Goal: Task Accomplishment & Management: Use online tool/utility

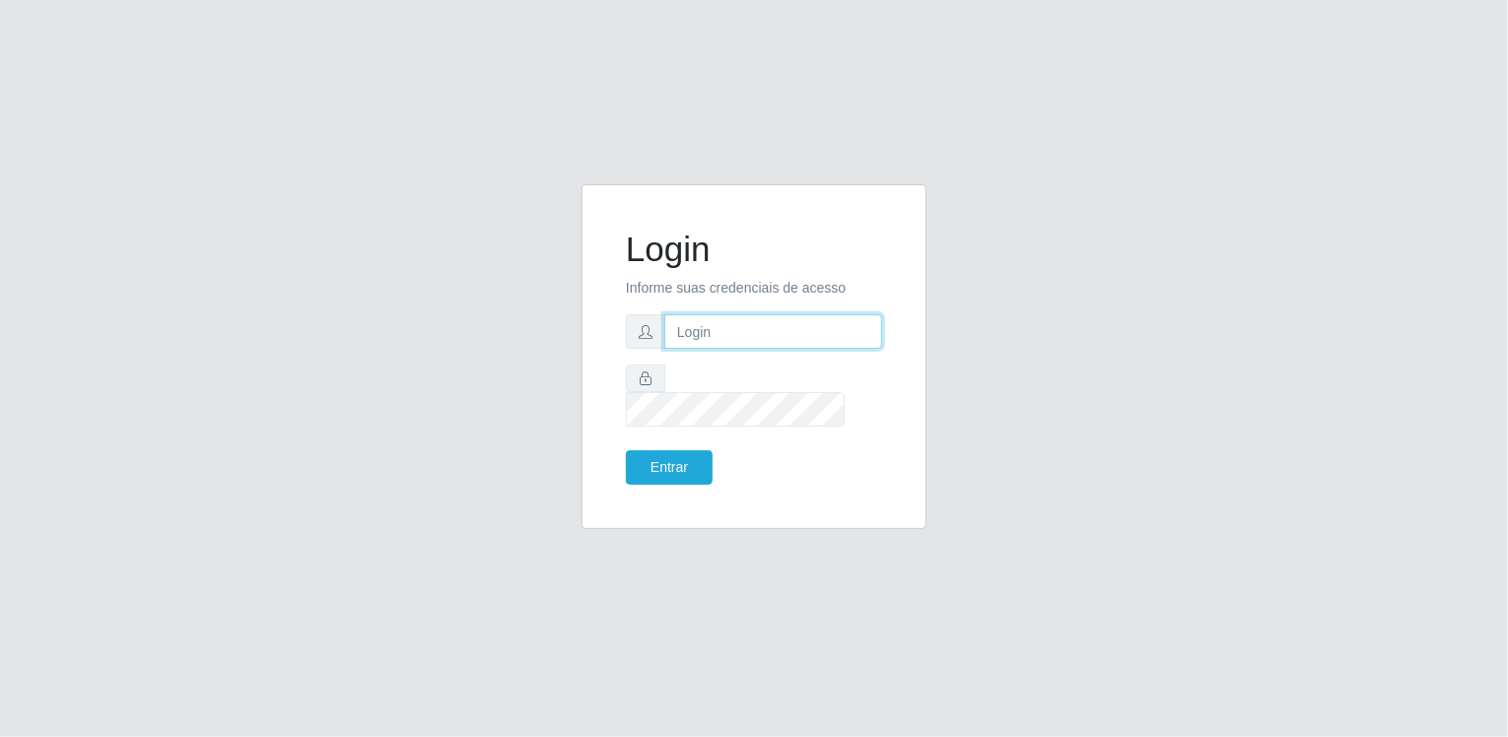
click at [667, 349] on input "text" at bounding box center [773, 331] width 218 height 34
type input "[EMAIL_ADDRESS][DOMAIN_NAME]"
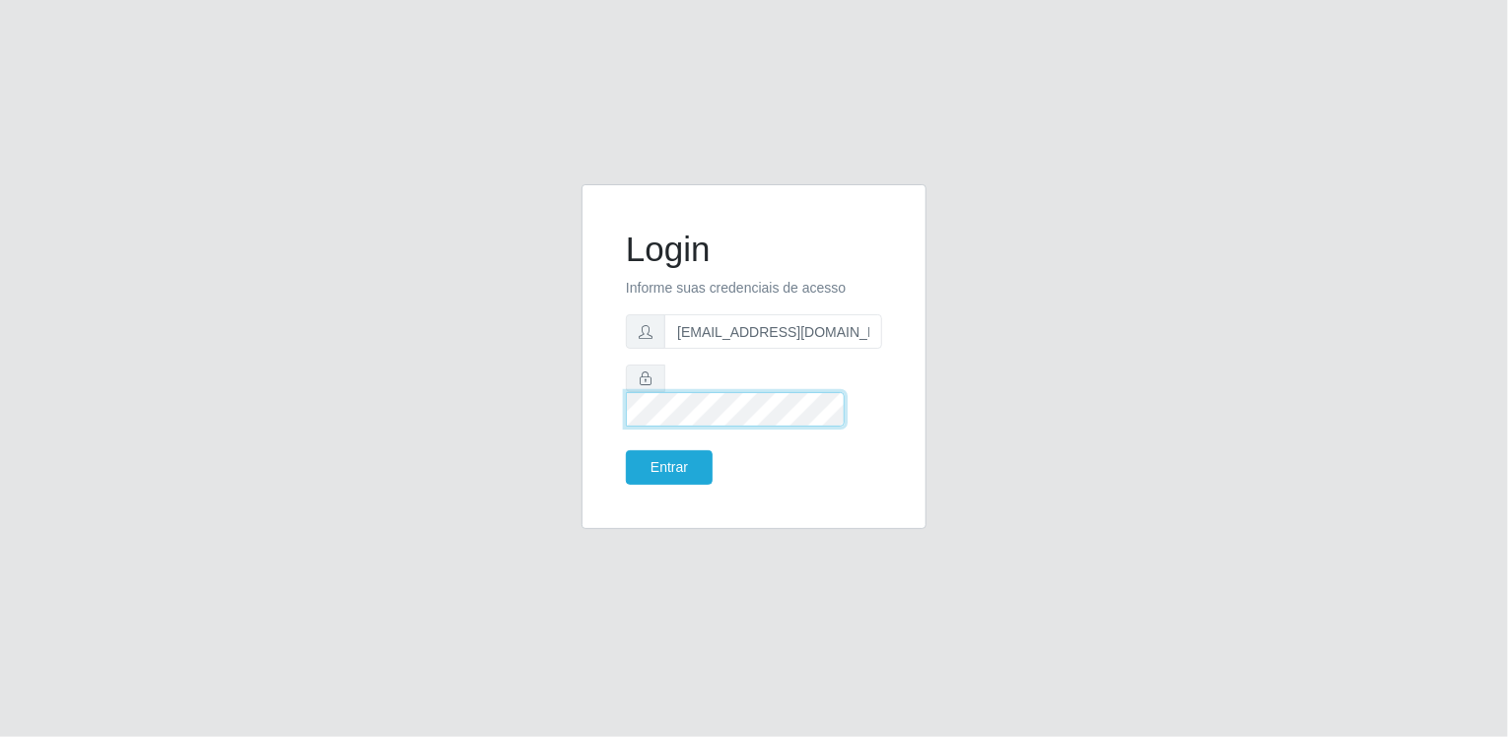
click at [626, 450] on button "Entrar" at bounding box center [669, 467] width 87 height 34
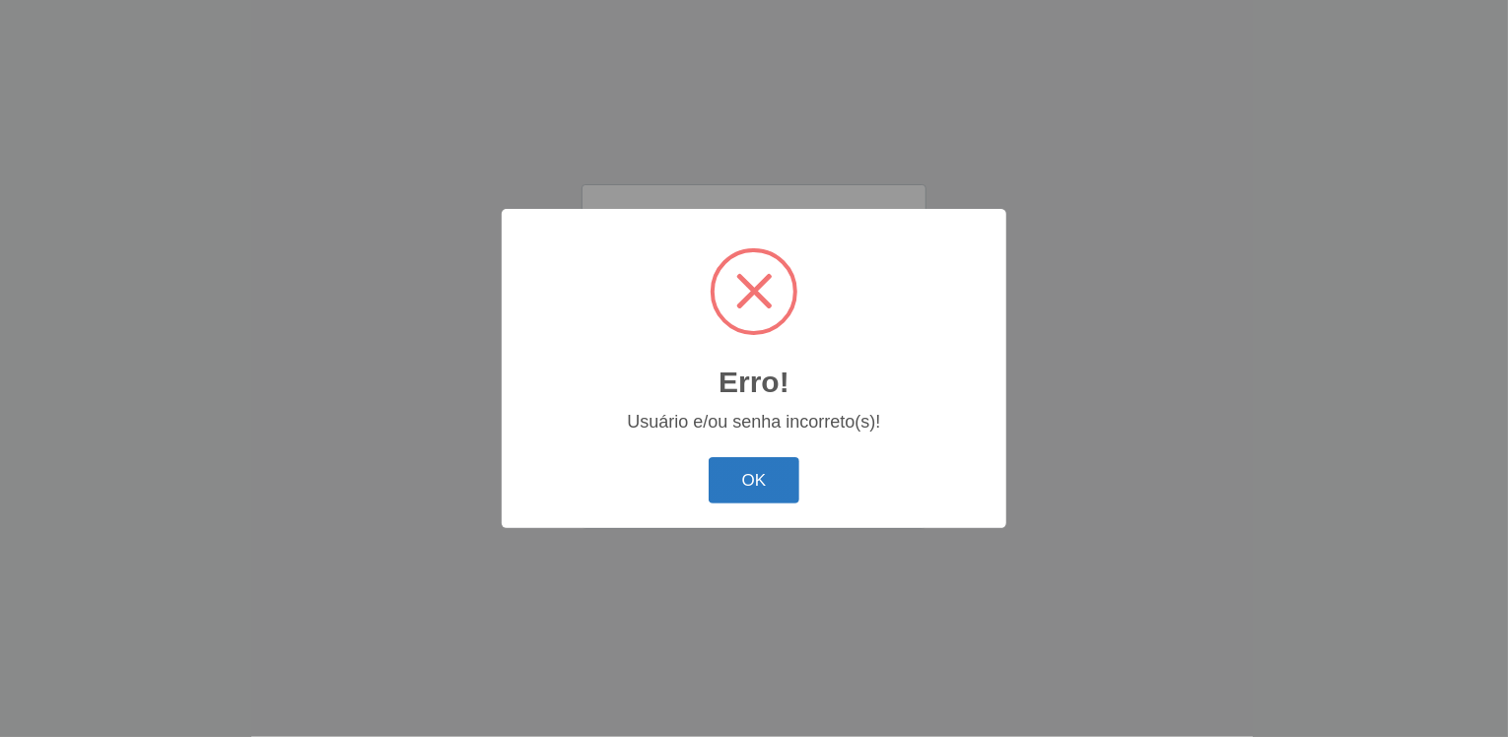
click at [762, 490] on button "OK" at bounding box center [755, 480] width 92 height 46
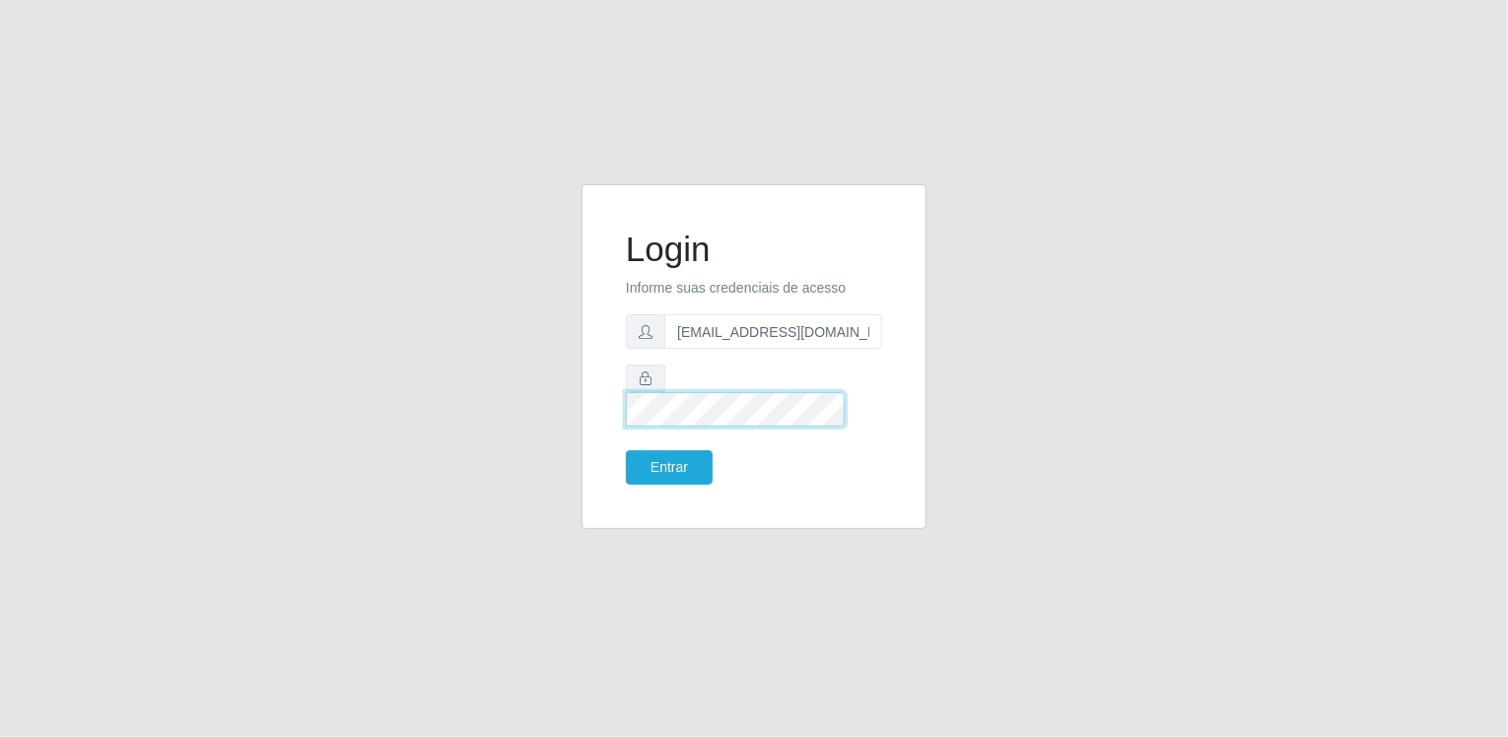
click at [626, 450] on button "Entrar" at bounding box center [669, 467] width 87 height 34
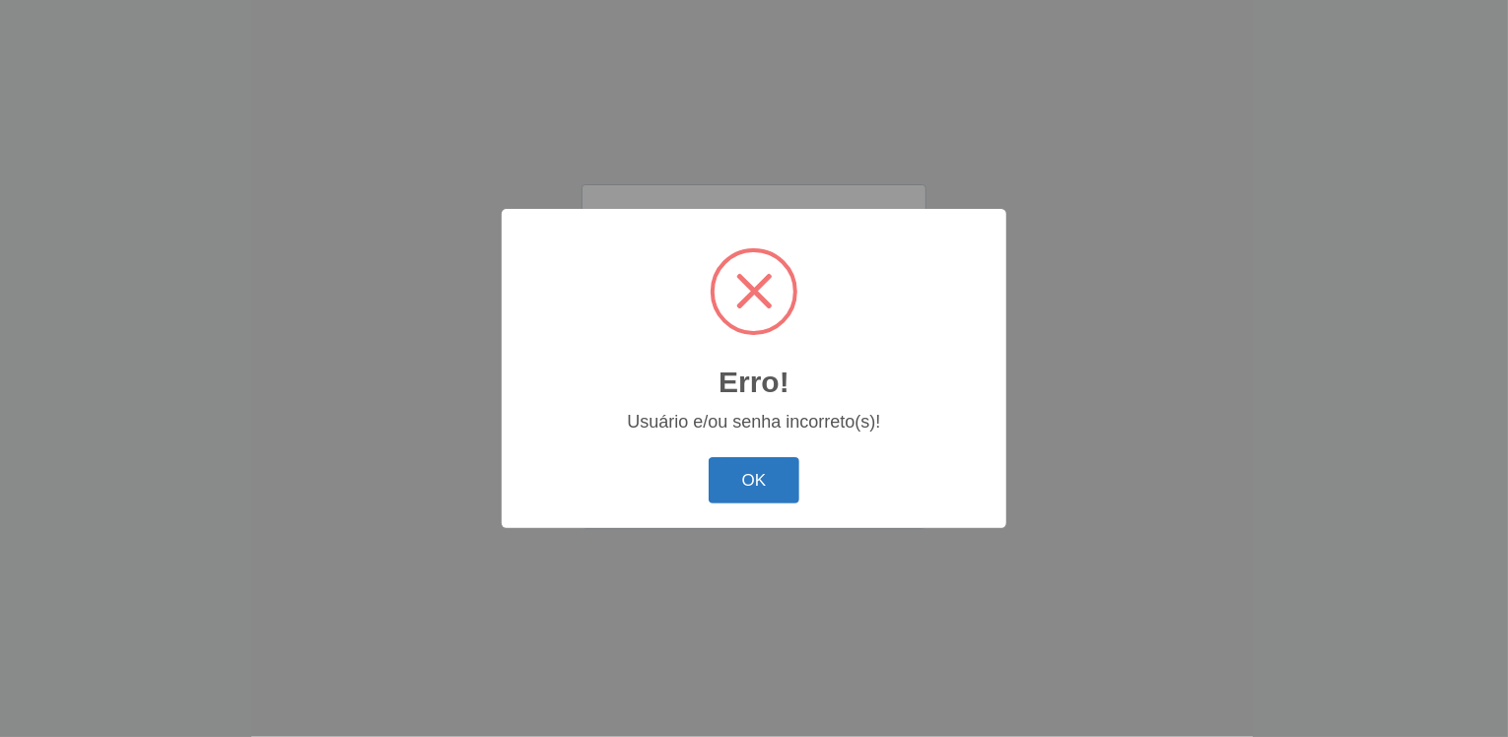
click at [768, 475] on button "OK" at bounding box center [755, 480] width 92 height 46
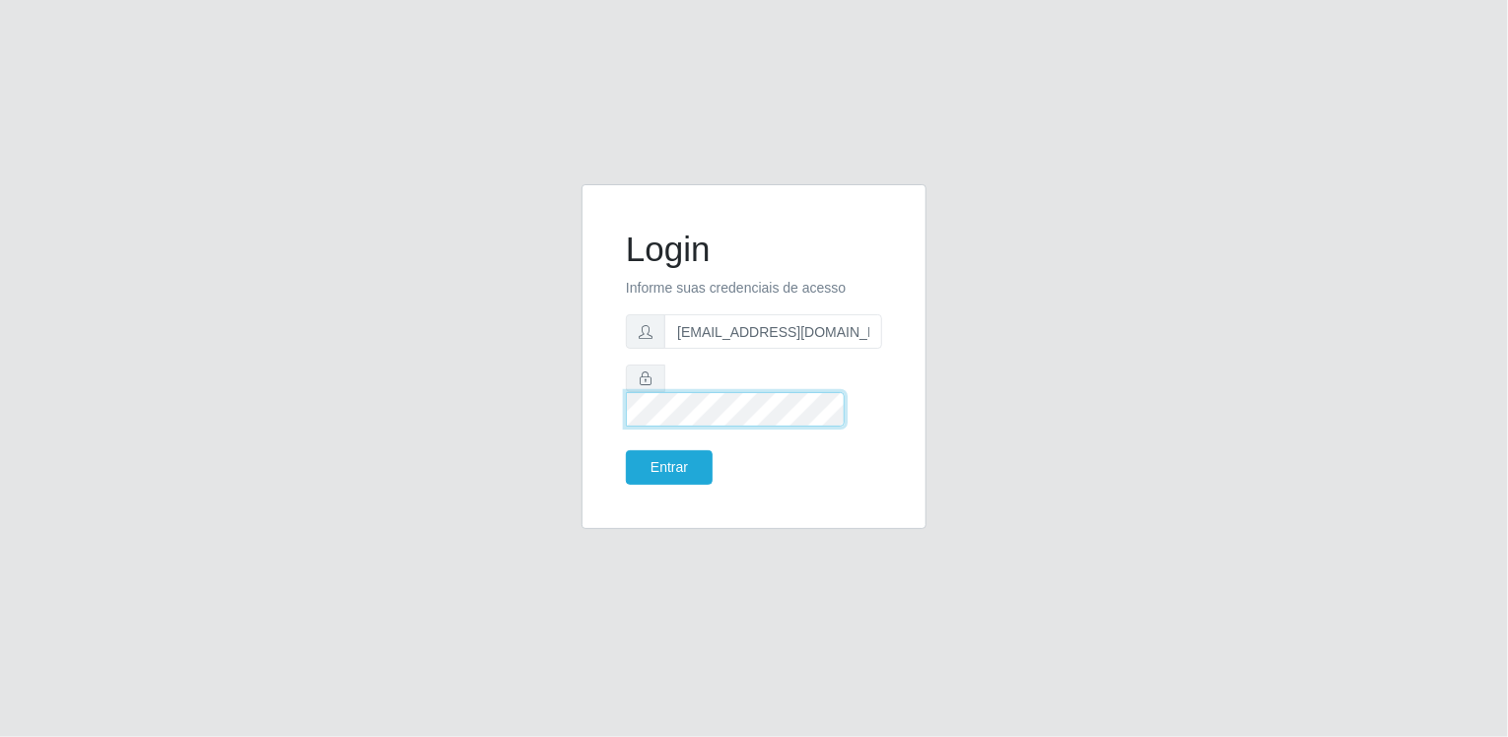
click at [626, 450] on button "Entrar" at bounding box center [669, 467] width 87 height 34
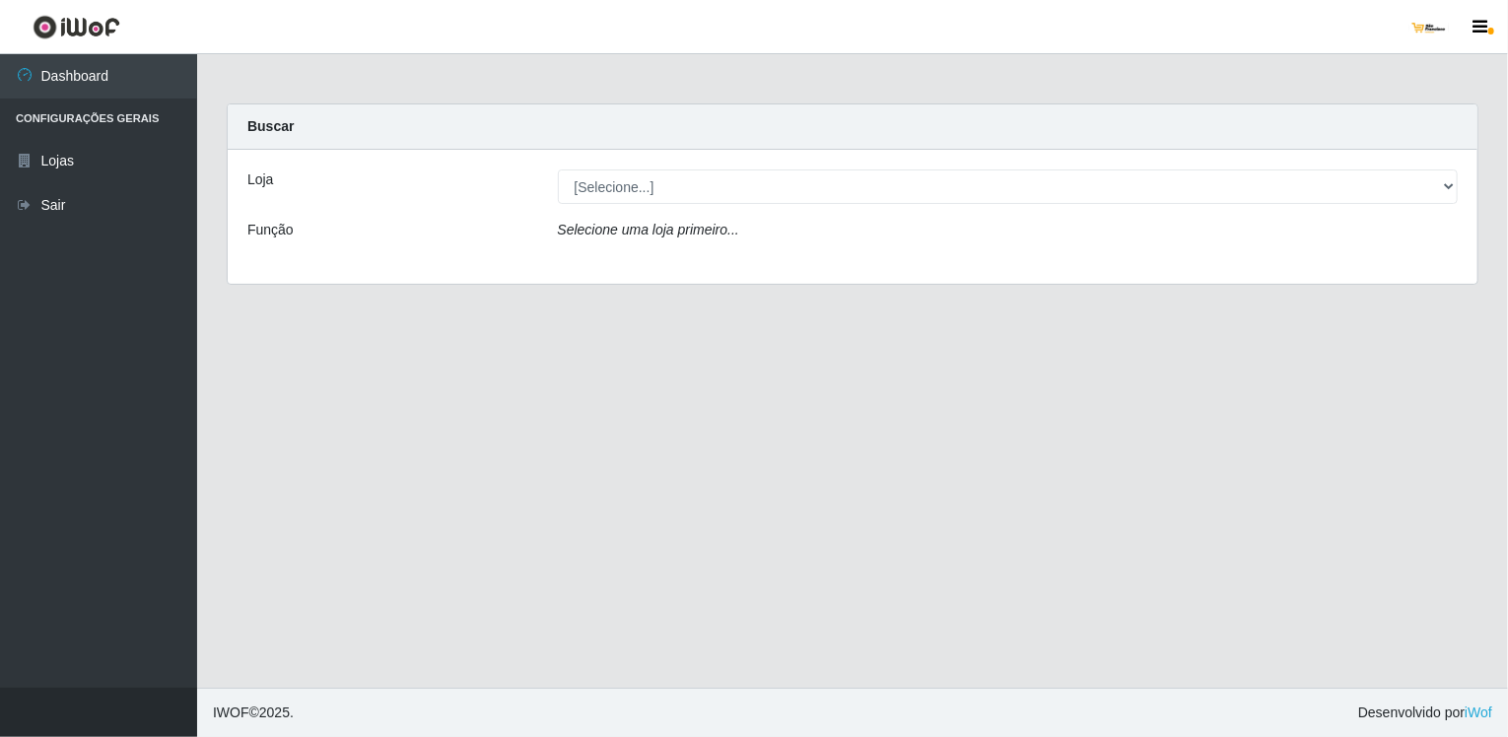
click at [727, 227] on icon "Selecione uma loja primeiro..." at bounding box center [648, 230] width 181 height 16
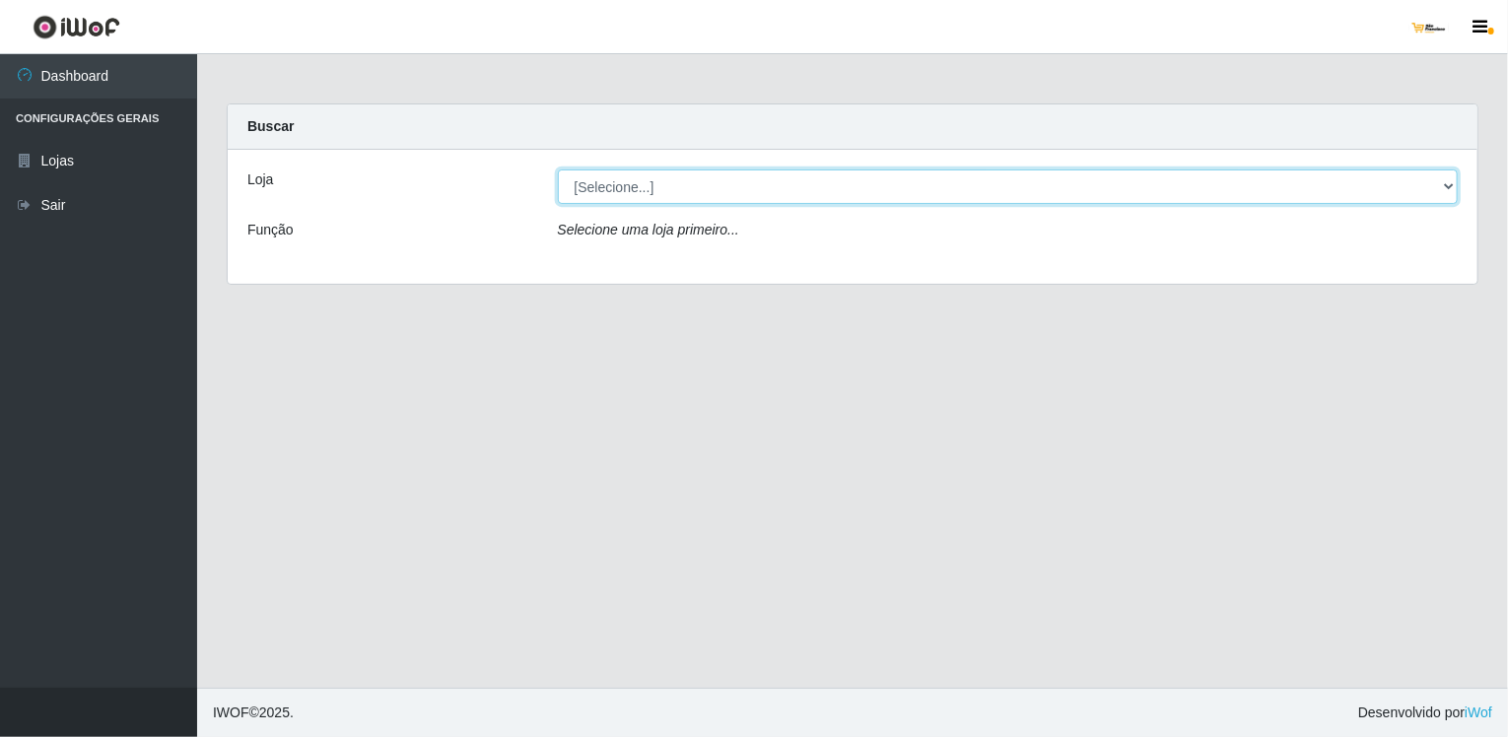
click at [1180, 187] on select "[Selecione...] [GEOGRAPHIC_DATA]" at bounding box center [1008, 186] width 901 height 34
select select "168"
click at [558, 169] on select "[Selecione...] [GEOGRAPHIC_DATA]" at bounding box center [1008, 186] width 901 height 34
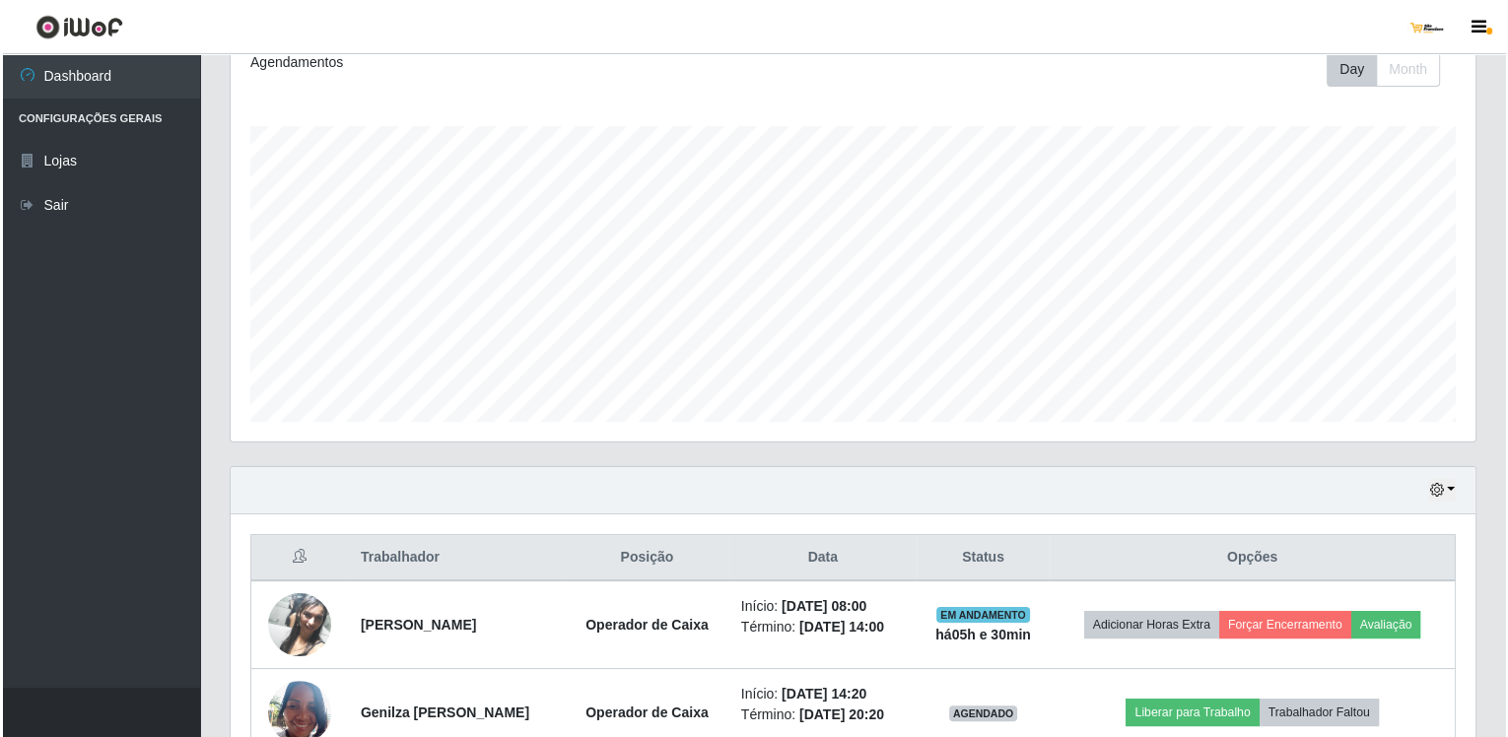
scroll to position [392, 0]
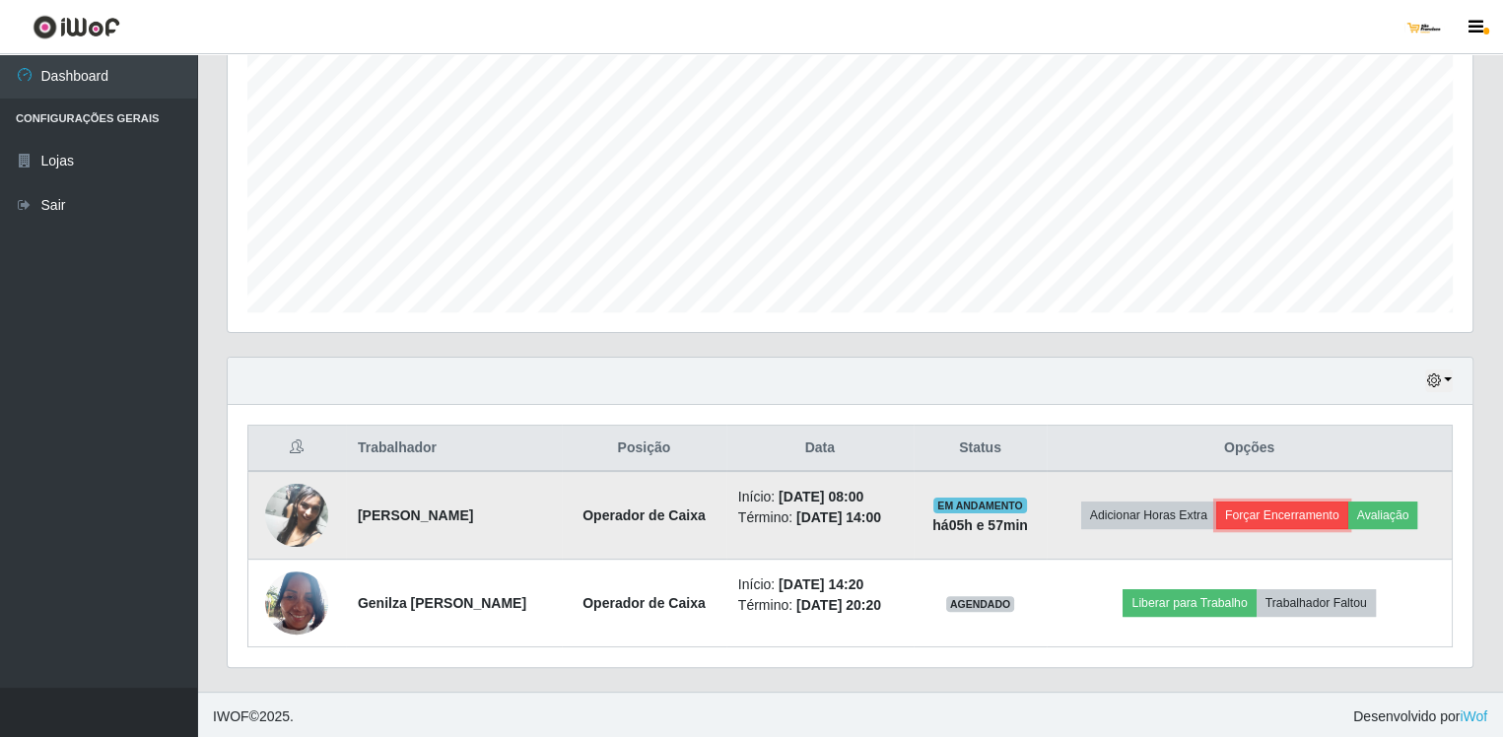
click at [1318, 509] on button "Forçar Encerramento" at bounding box center [1282, 516] width 132 height 28
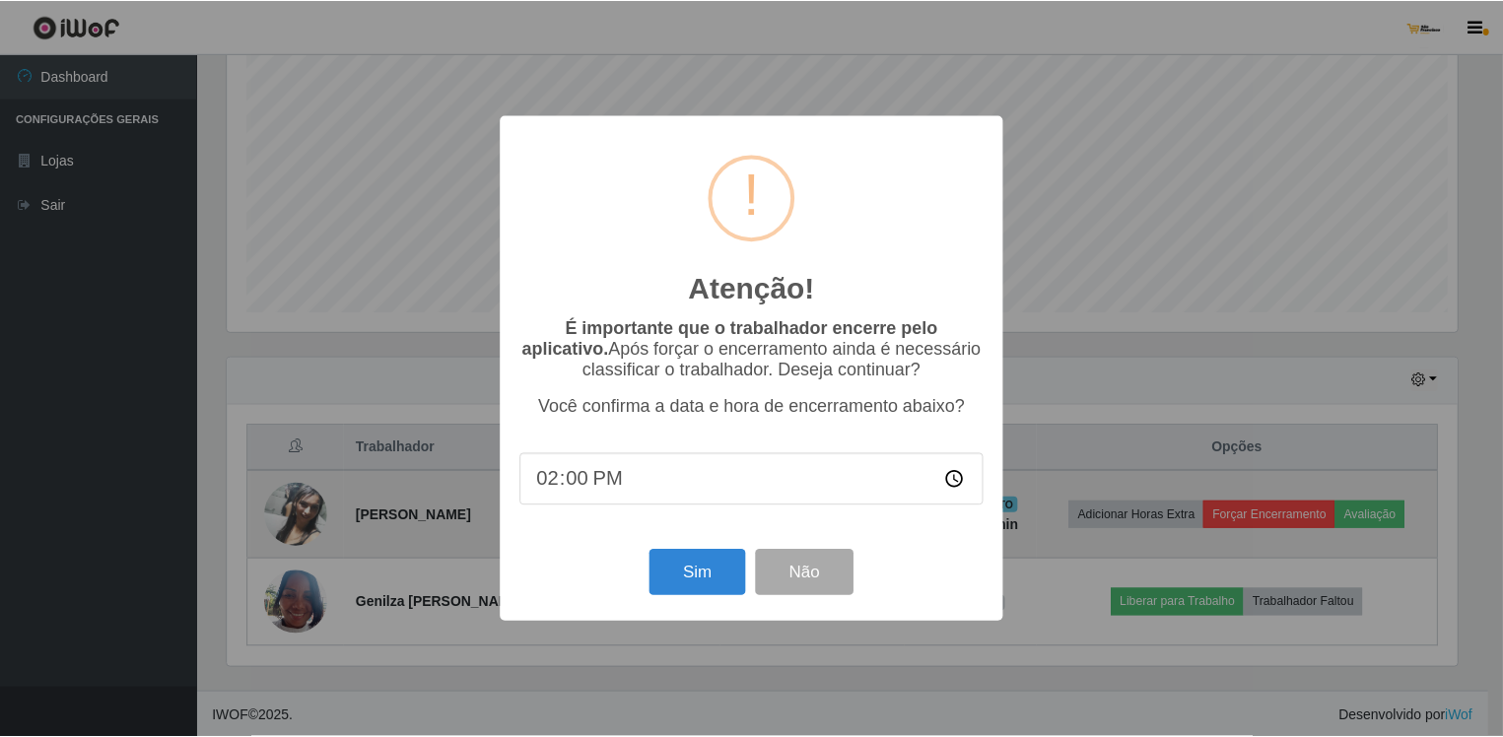
scroll to position [409, 1236]
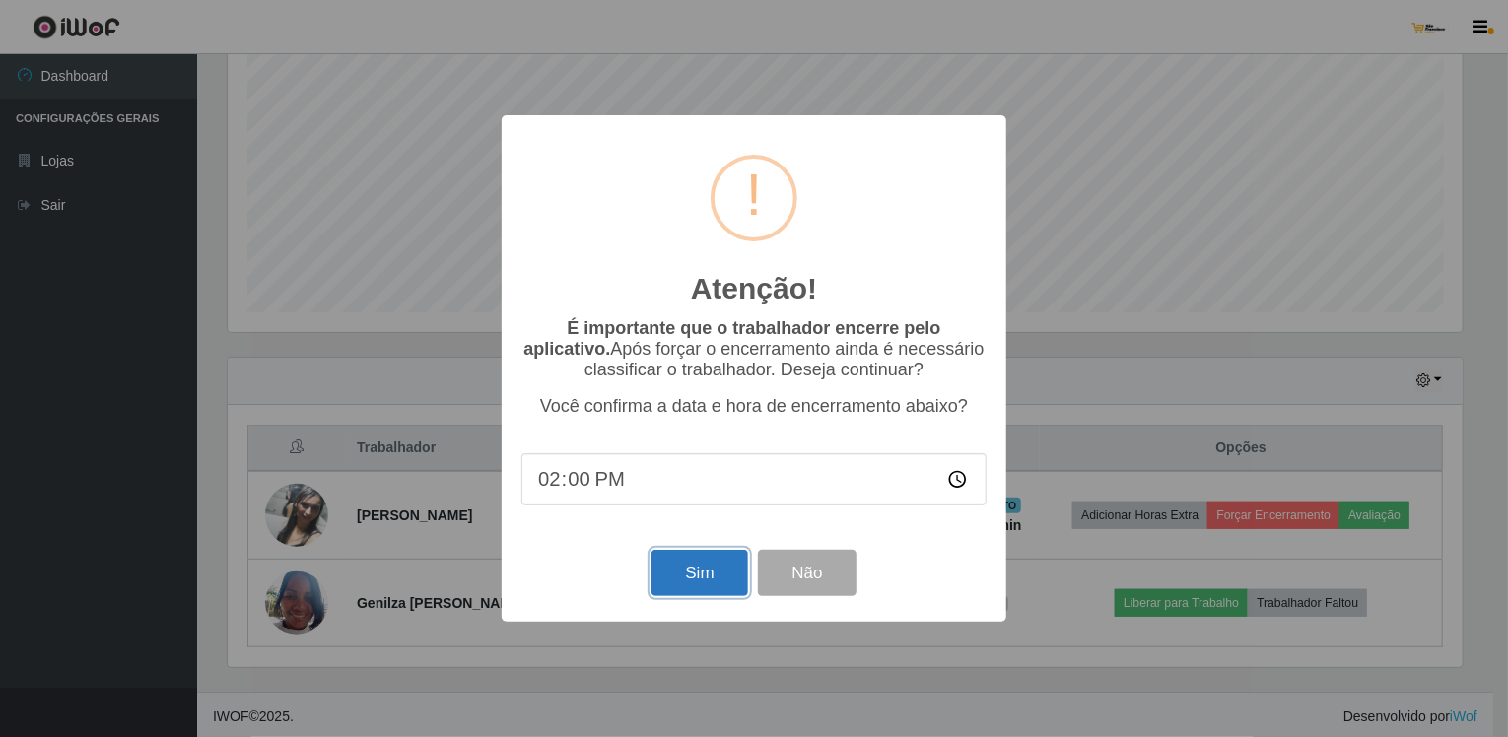
click at [698, 580] on button "Sim" at bounding box center [699, 573] width 96 height 46
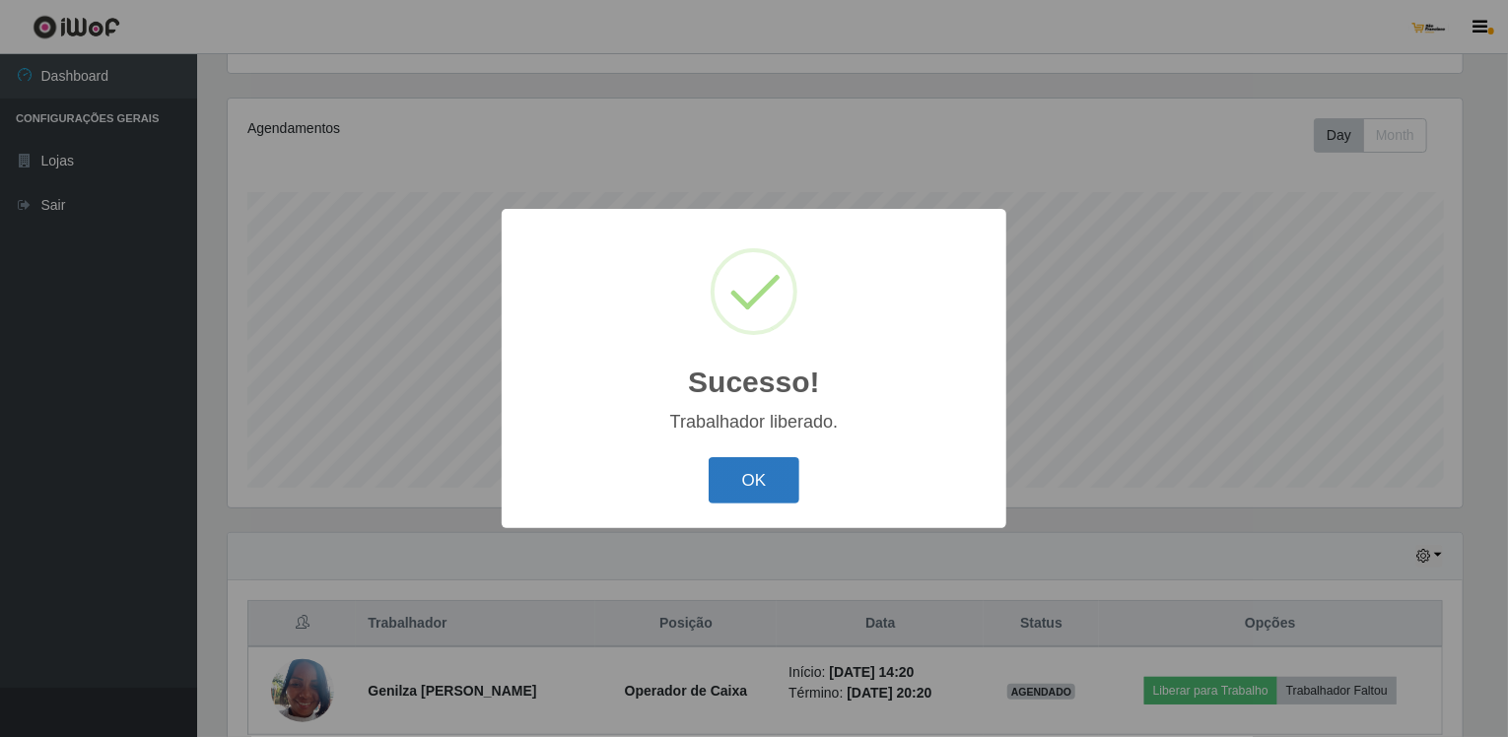
click at [753, 484] on button "OK" at bounding box center [755, 480] width 92 height 46
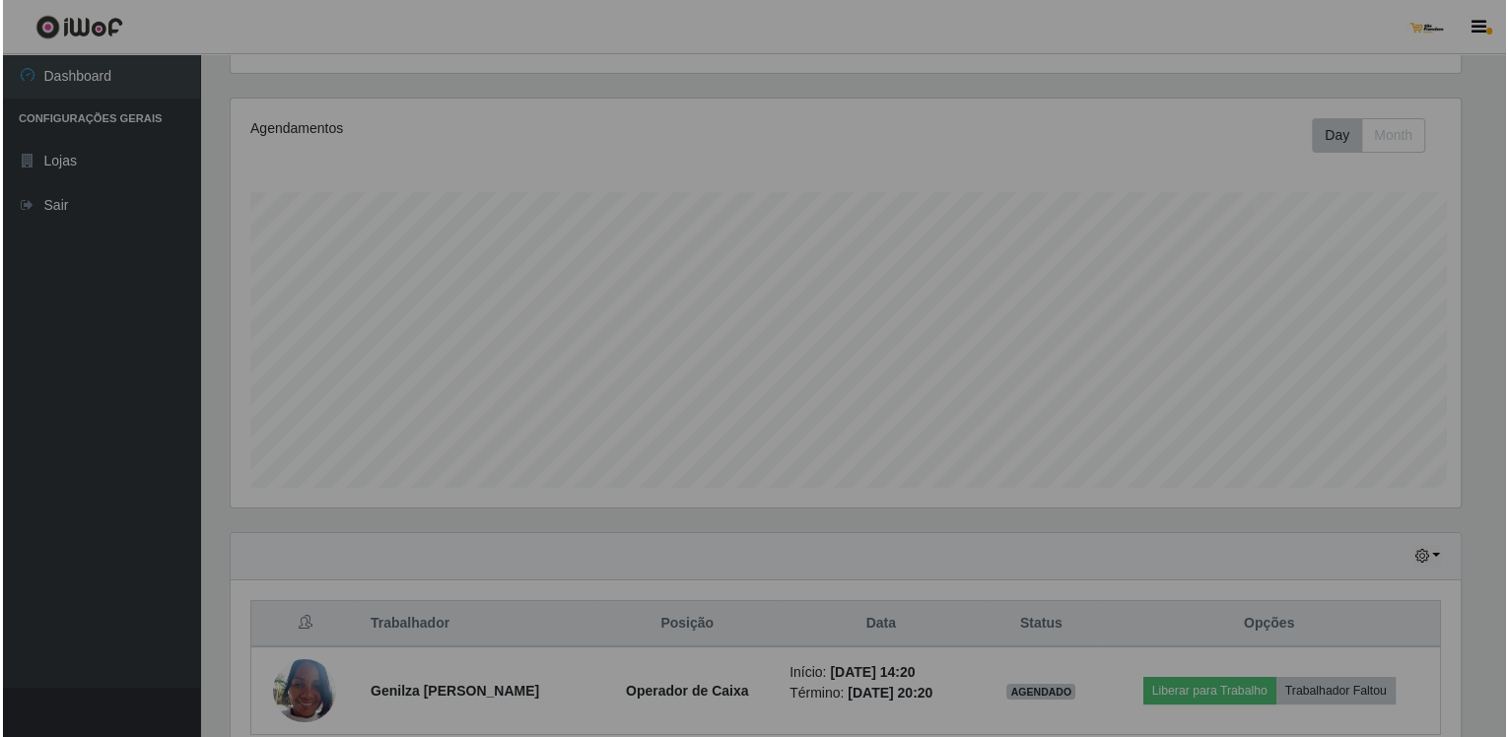
scroll to position [409, 1245]
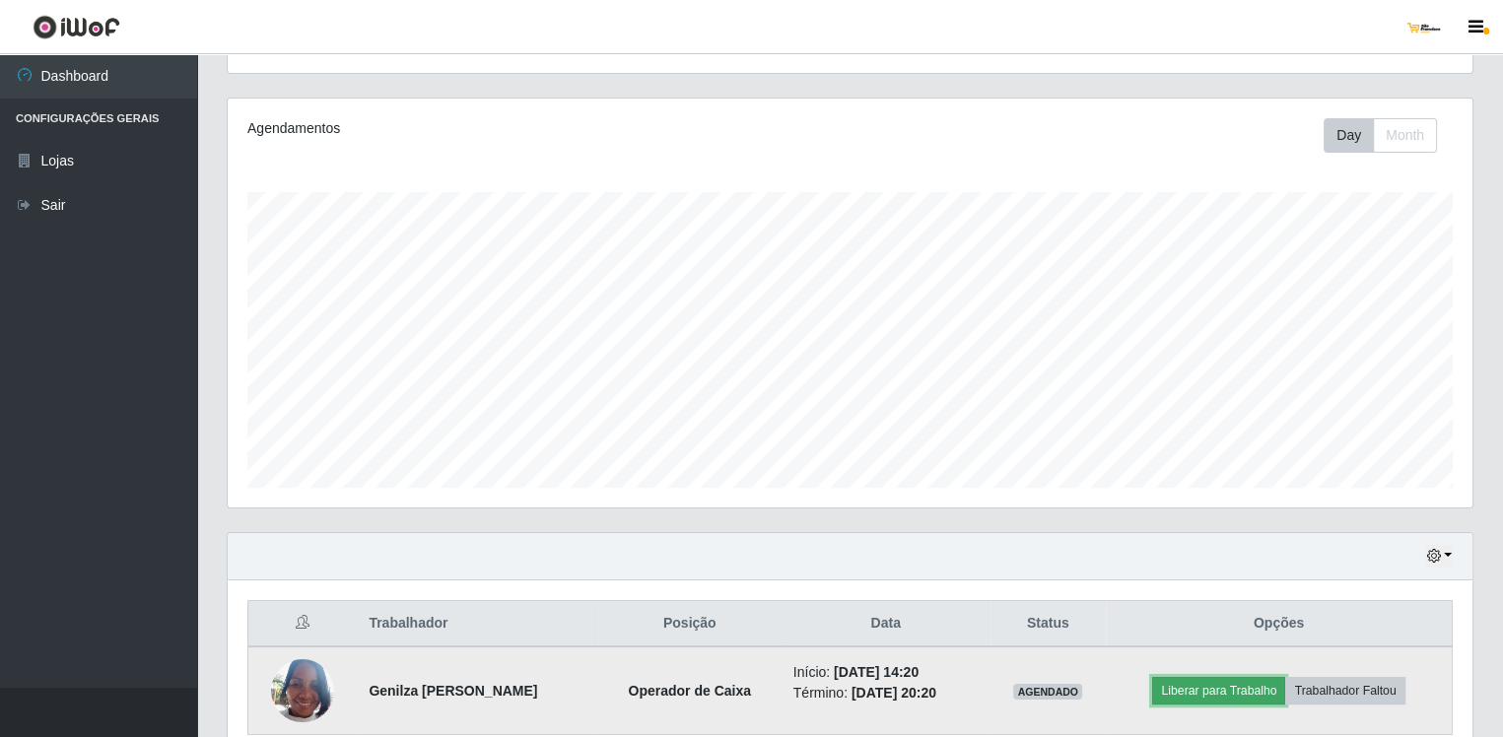
click at [1210, 687] on button "Liberar para Trabalho" at bounding box center [1218, 691] width 133 height 28
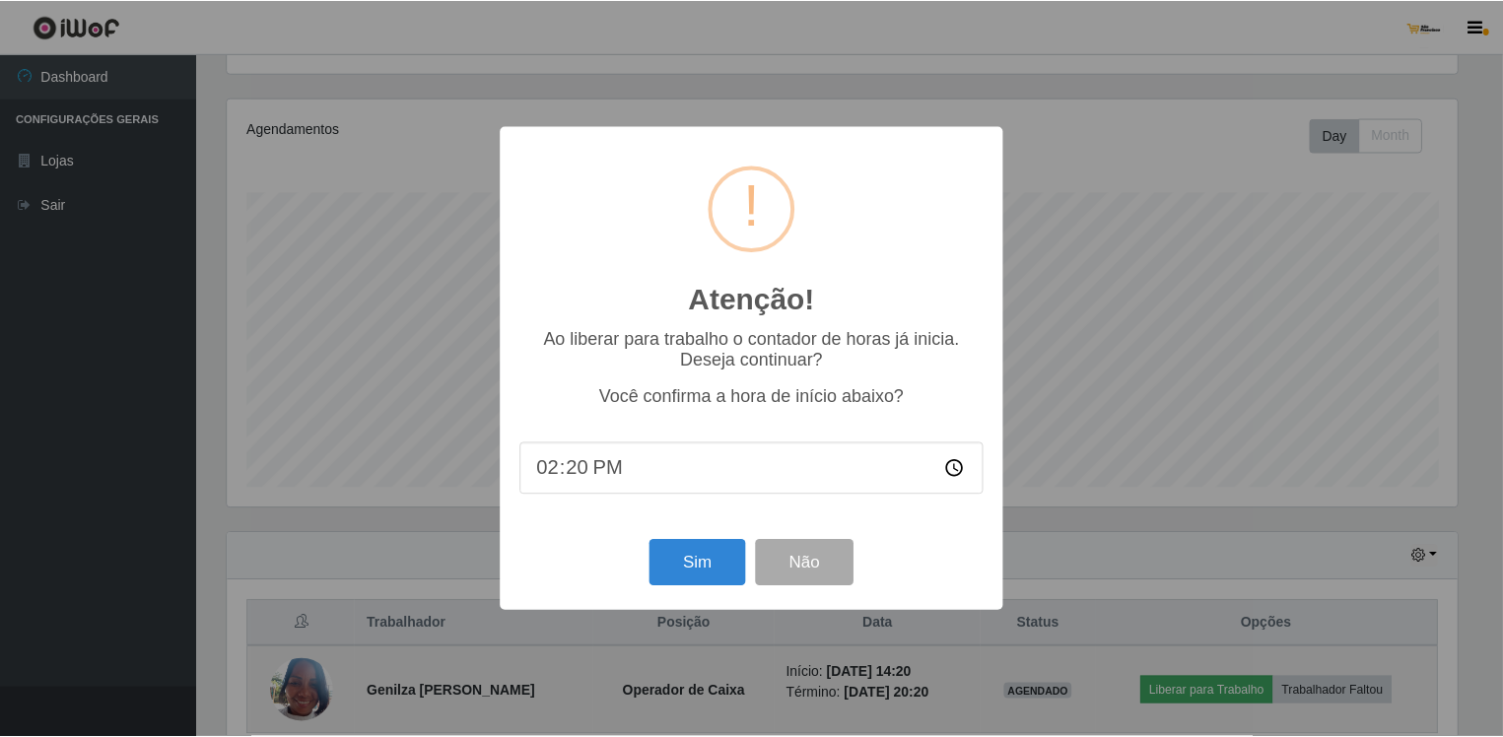
scroll to position [409, 1236]
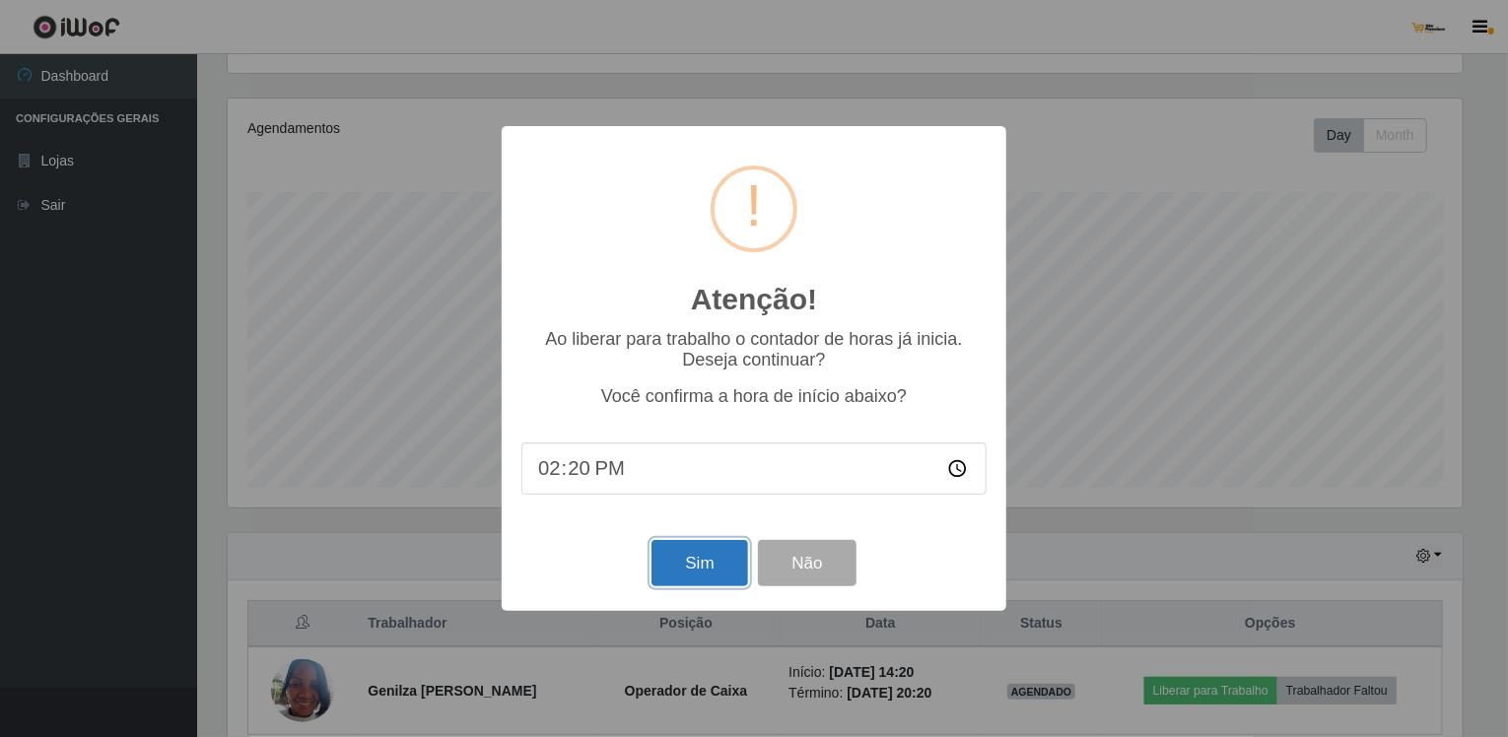
click at [702, 563] on button "Sim" at bounding box center [699, 563] width 96 height 46
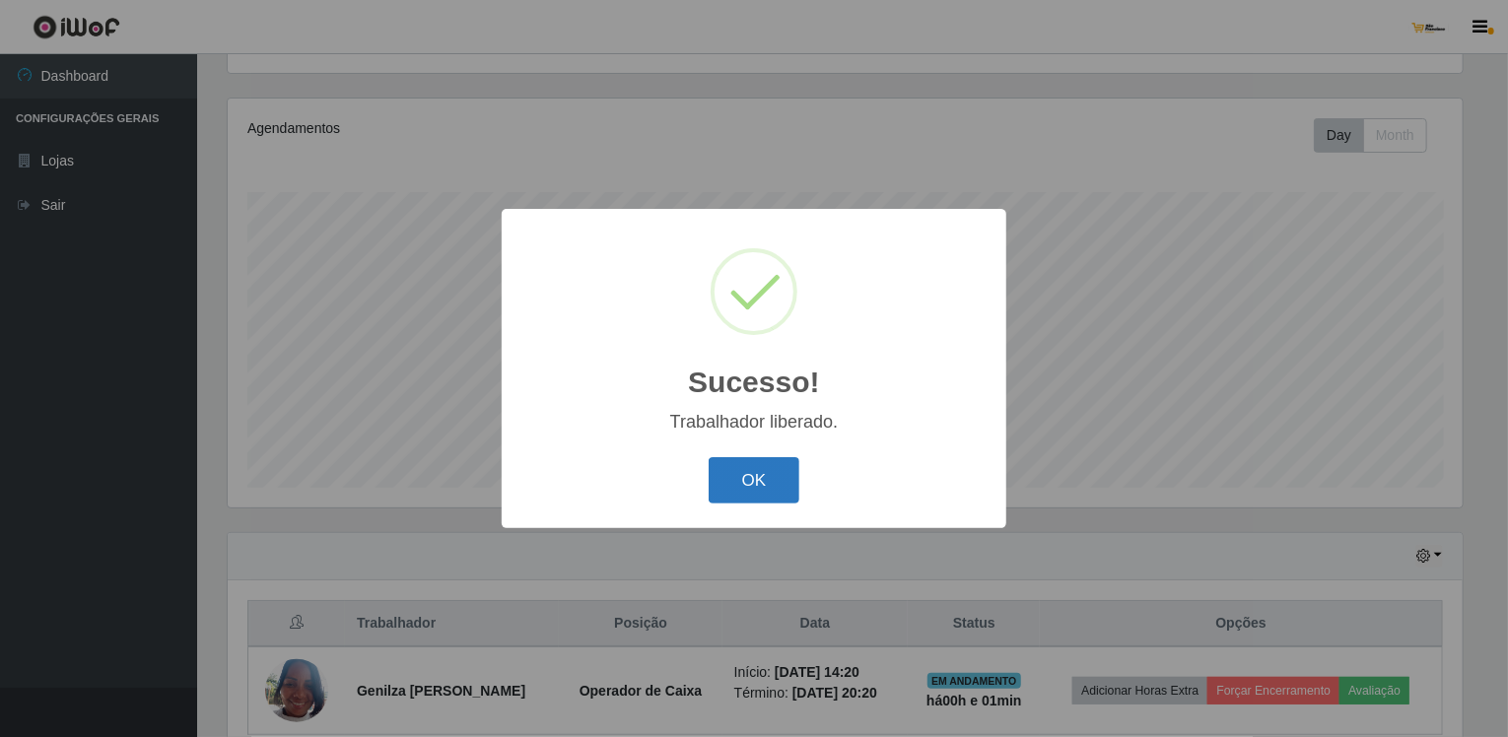
click at [780, 490] on button "OK" at bounding box center [755, 480] width 92 height 46
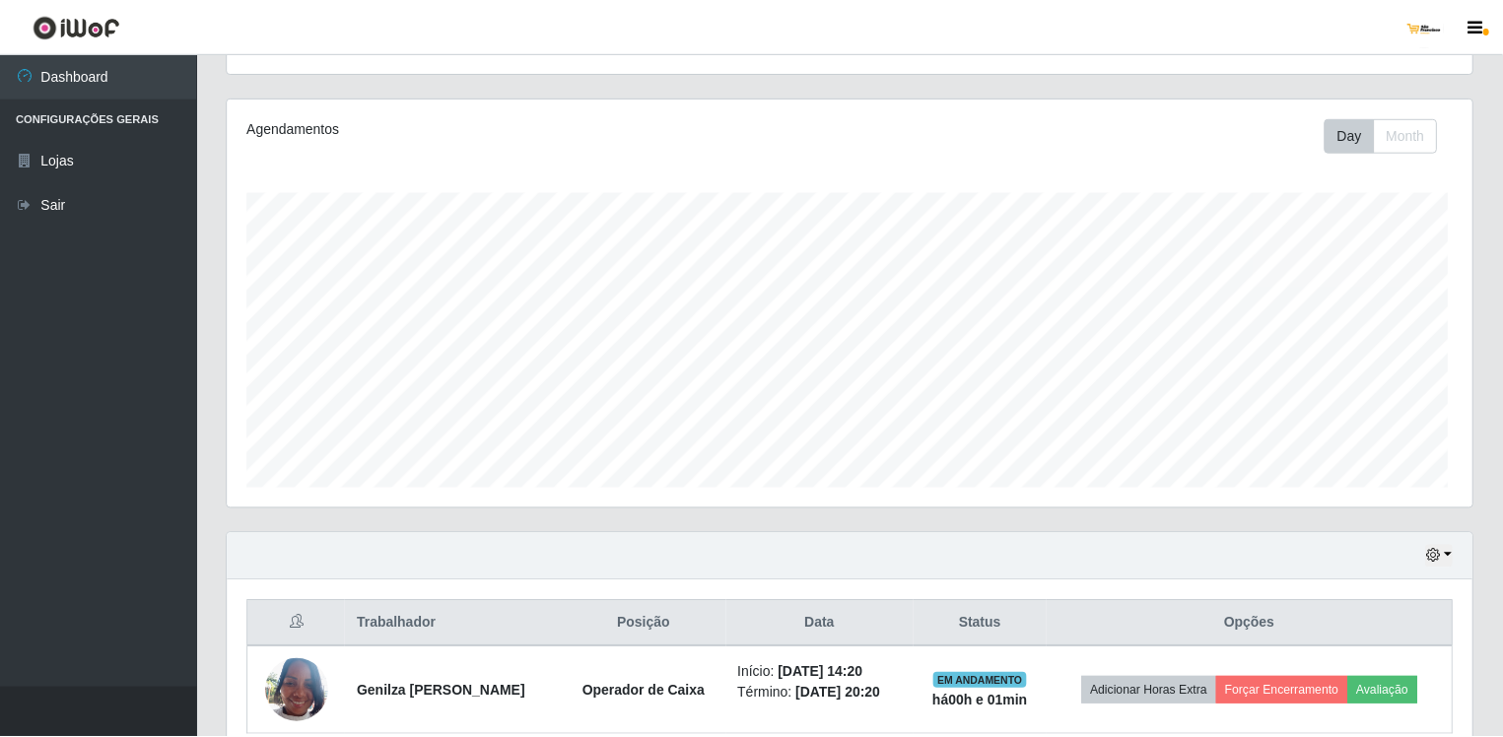
scroll to position [409, 1245]
